Goal: Information Seeking & Learning: Learn about a topic

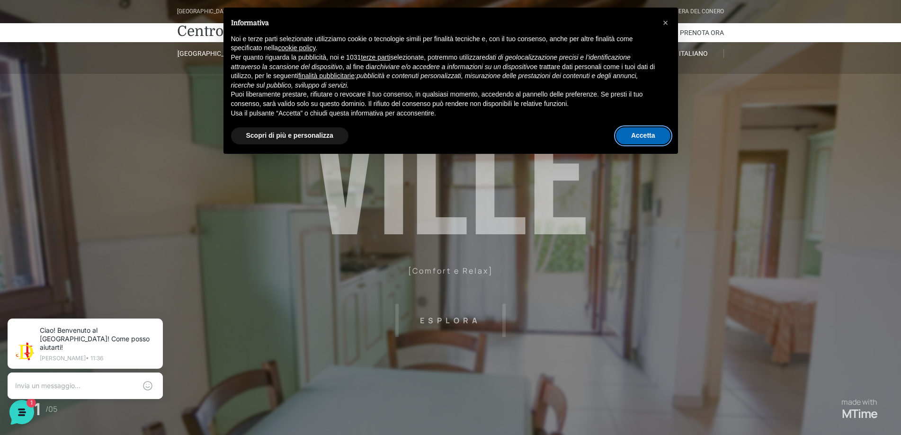
click at [624, 134] on button "Accetta" at bounding box center [643, 135] width 54 height 17
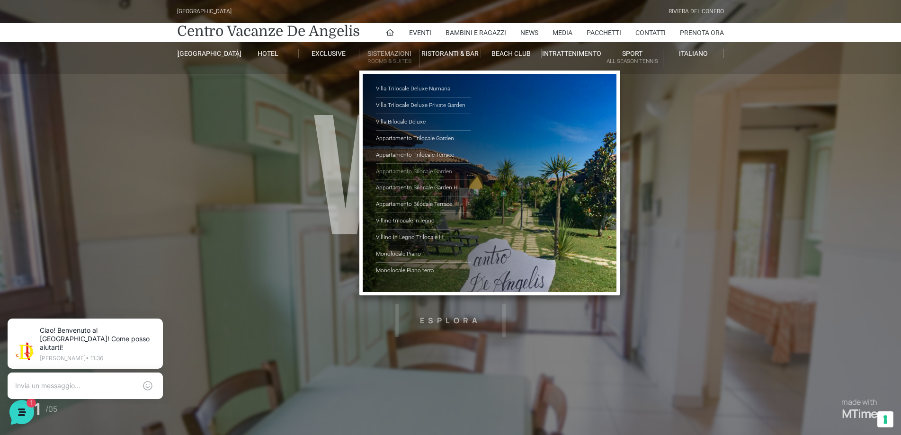
click at [409, 172] on link "Appartamento Bilocale Garden" at bounding box center [423, 172] width 95 height 17
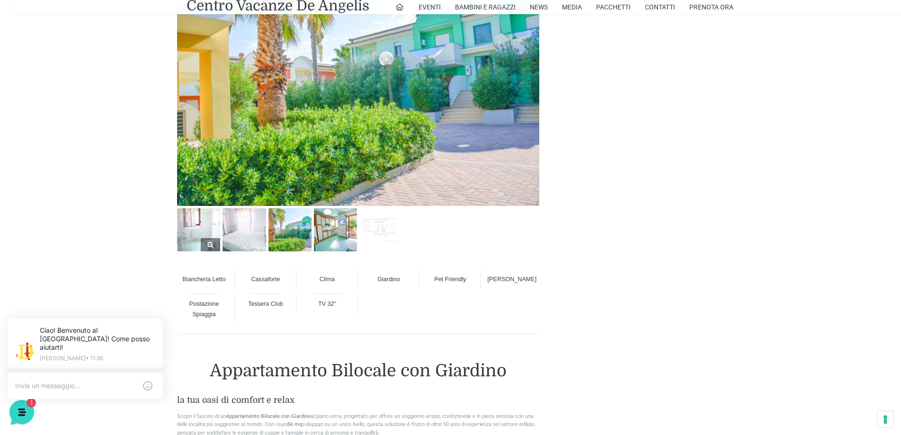
scroll to position [568, 0]
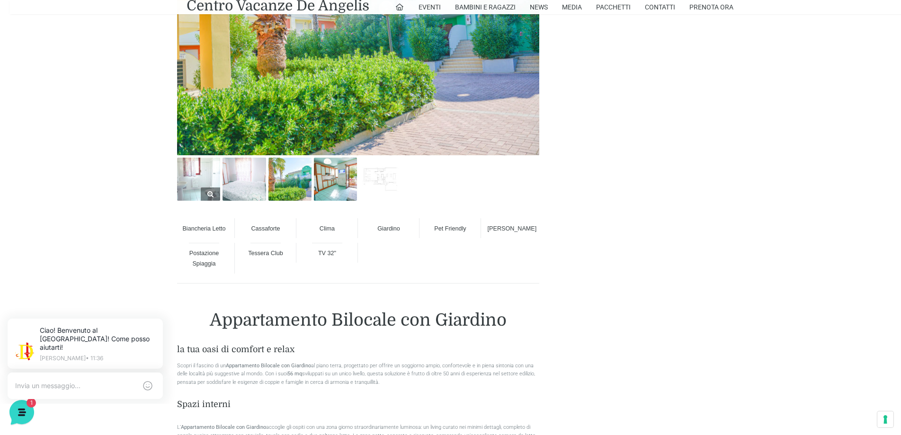
click at [210, 179] on img at bounding box center [198, 179] width 43 height 43
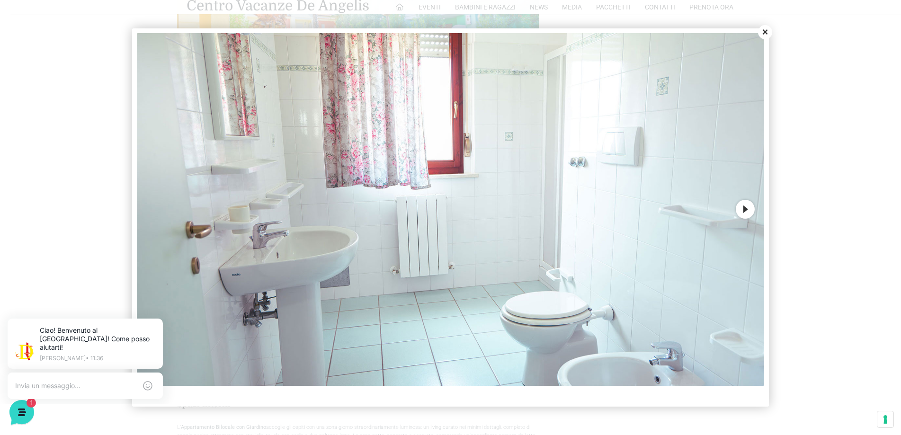
click at [742, 208] on button "Next" at bounding box center [745, 209] width 19 height 19
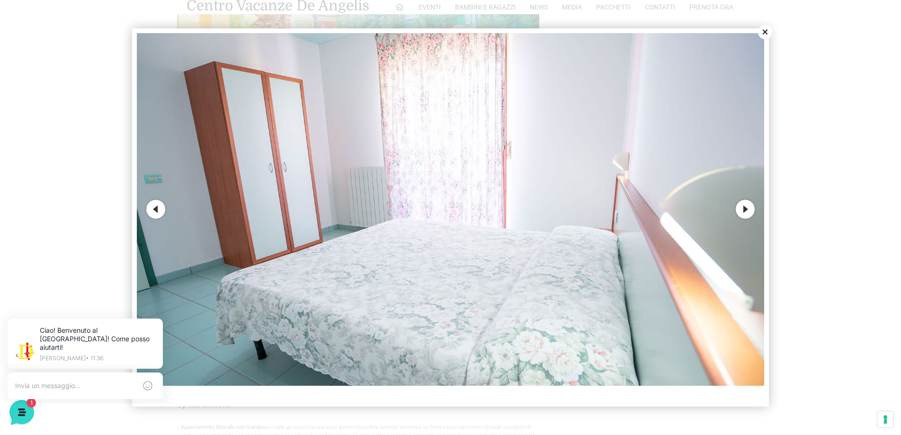
click at [742, 208] on button "Next" at bounding box center [745, 209] width 19 height 19
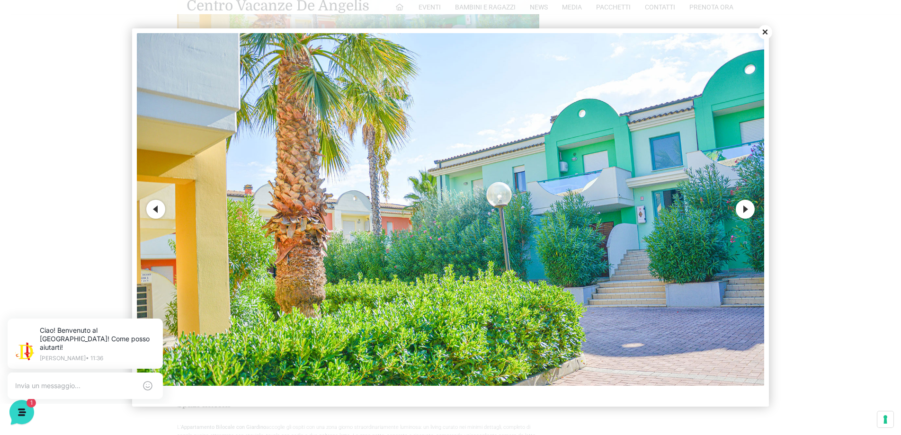
click at [742, 208] on button "Next" at bounding box center [745, 209] width 19 height 19
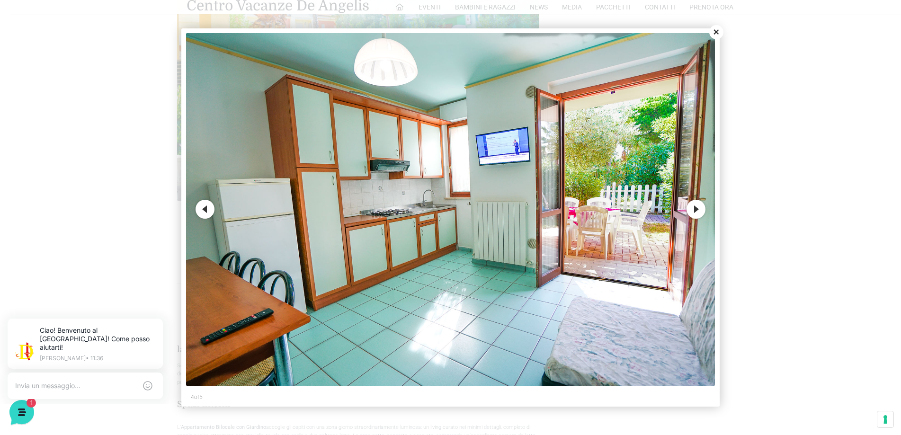
click at [697, 206] on button "Next" at bounding box center [696, 209] width 19 height 19
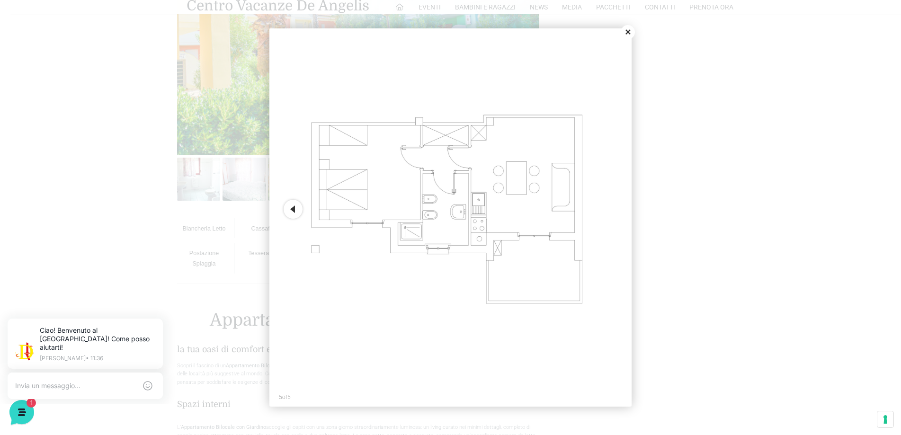
click at [626, 36] on button "Close" at bounding box center [628, 32] width 14 height 14
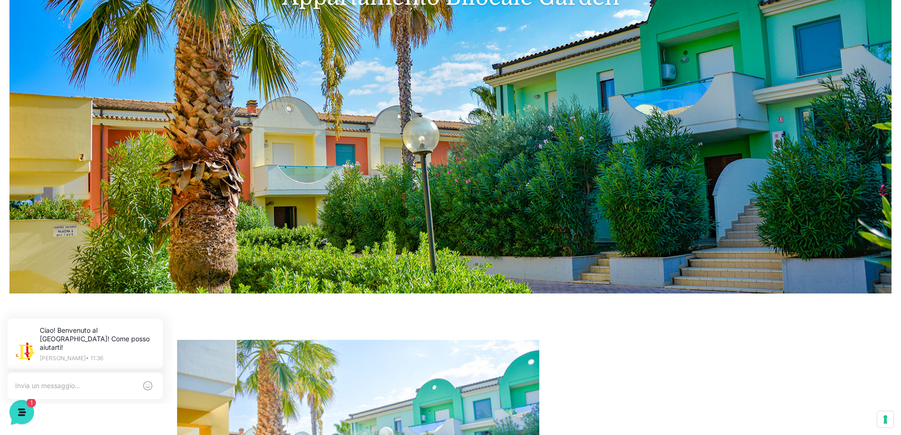
scroll to position [0, 0]
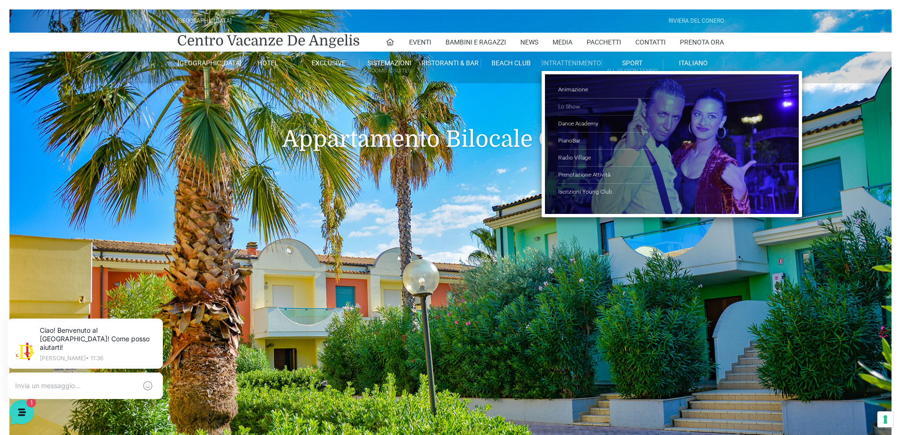
click at [572, 104] on link "Lo Show" at bounding box center [605, 107] width 95 height 17
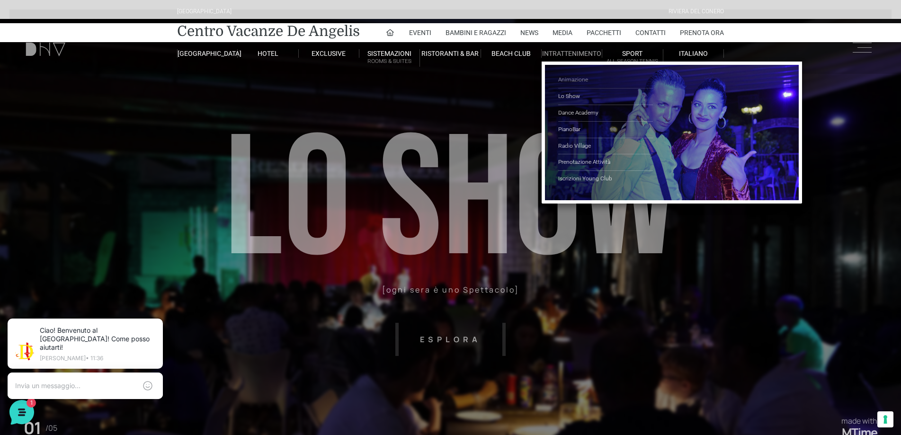
click at [577, 78] on link "Animazione" at bounding box center [605, 80] width 95 height 17
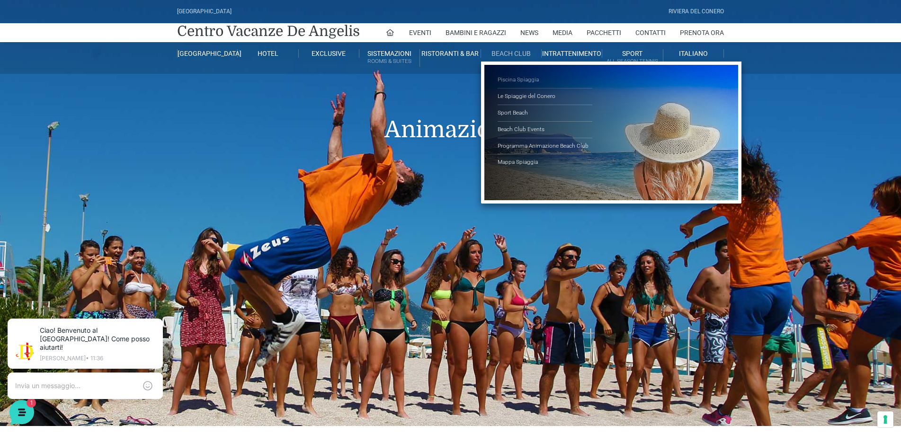
click at [526, 81] on link "Piscina Spiaggia" at bounding box center [545, 80] width 95 height 17
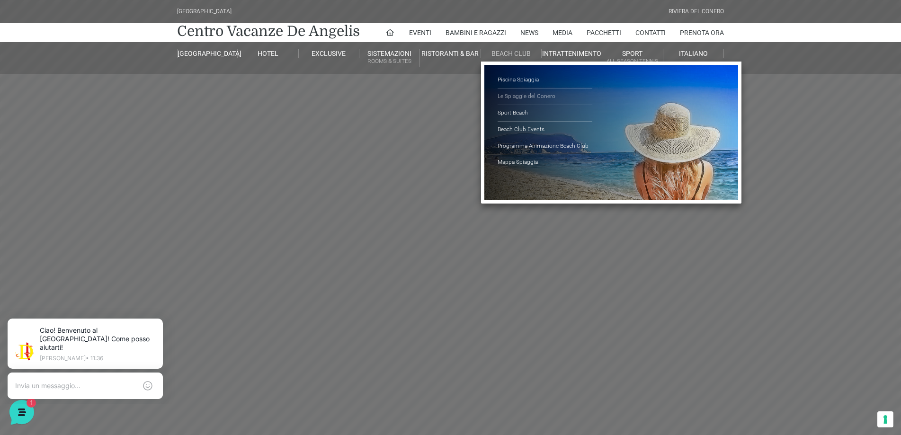
click at [525, 95] on link "Le Spiaggie del Conero" at bounding box center [545, 97] width 95 height 17
